Goal: Check status: Check status

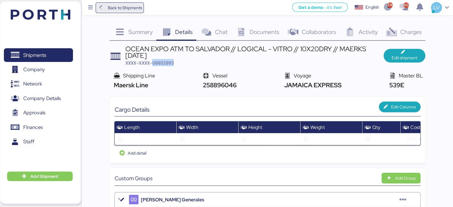
click at [140, 12] on span "Back to Shipments" at bounding box center [120, 7] width 44 height 11
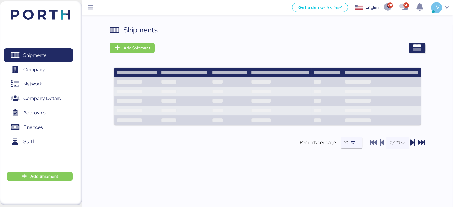
click at [418, 56] on div "Shipments Add Shipment Records per page 10" at bounding box center [268, 92] width 316 height 134
click at [418, 52] on span "button" at bounding box center [417, 48] width 17 height 11
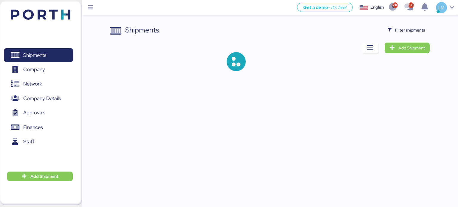
click at [398, 38] on div "Shipments Filter shipments Add Shipment" at bounding box center [270, 53] width 320 height 56
click at [398, 33] on span "Filter shipments" at bounding box center [410, 30] width 30 height 7
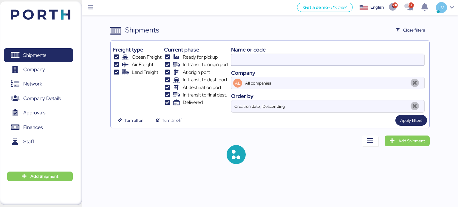
click at [350, 55] on input at bounding box center [327, 60] width 193 height 12
paste input "O0051963"
type input "O0051963"
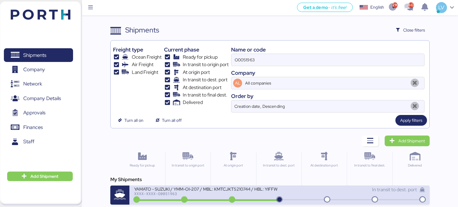
click at [168, 187] on div "YAMATO - SUZUKI / YMM-OI-207 / MBL: KMTCJKT5210744 / HBL: YIFFW0155195 / FCL" at bounding box center [205, 188] width 143 height 5
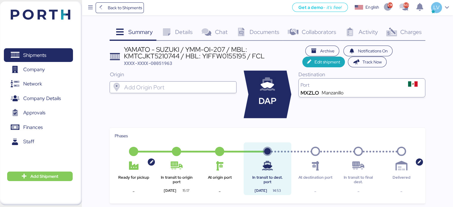
click at [413, 30] on span "Charges" at bounding box center [410, 32] width 21 height 8
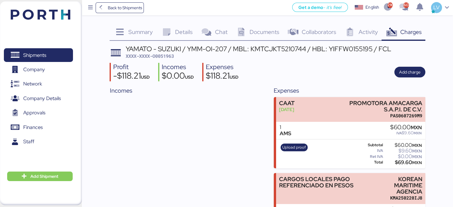
click at [272, 46] on div "YAMATO - SUZUKI / YMM-OI-207 / MBL: KMTCJKT5210744 / HBL: YIFFW0155195 / FCL" at bounding box center [259, 49] width 266 height 7
copy div "KMTCJKT5210744"
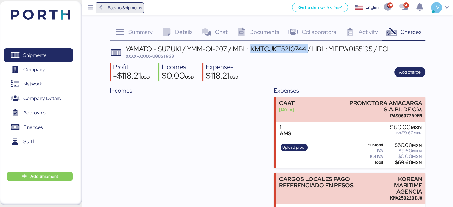
click at [139, 5] on span "Back to Shipments" at bounding box center [125, 7] width 34 height 7
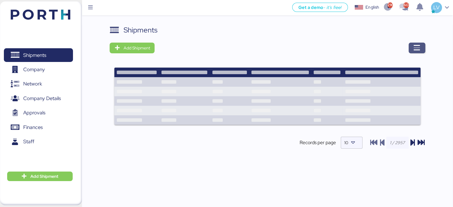
click at [416, 53] on span "button" at bounding box center [417, 48] width 17 height 11
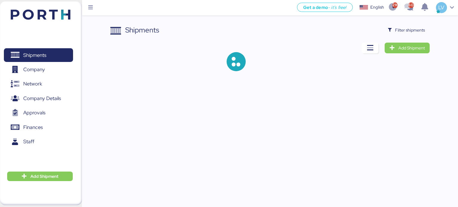
click at [424, 18] on div "Shipments Filter shipments Add Shipment" at bounding box center [229, 40] width 458 height 81
click at [417, 24] on div "Shipments Filter shipments Add Shipment" at bounding box center [229, 40] width 458 height 81
click at [414, 31] on span "Filter shipments" at bounding box center [410, 30] width 30 height 7
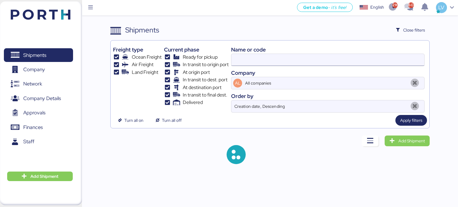
click at [360, 54] on input at bounding box center [327, 60] width 193 height 12
paste input "QGD2024411"
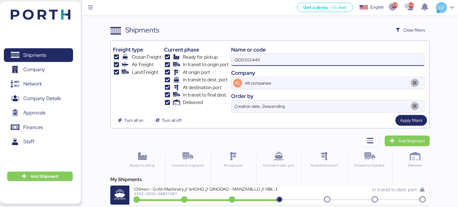
type input "QGD2024411"
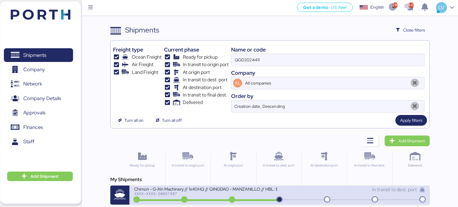
click at [309, 190] on div "In transit to dest. port" at bounding box center [352, 189] width 145 height 7
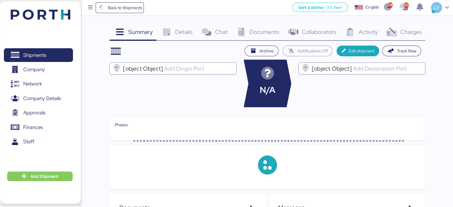
click at [415, 38] on div "Charges 0" at bounding box center [404, 33] width 44 height 16
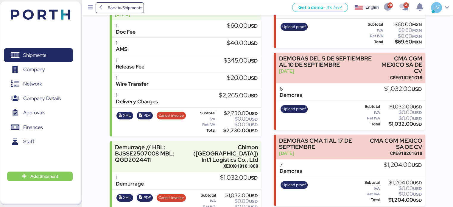
scroll to position [127, 0]
